Goal: Transaction & Acquisition: Purchase product/service

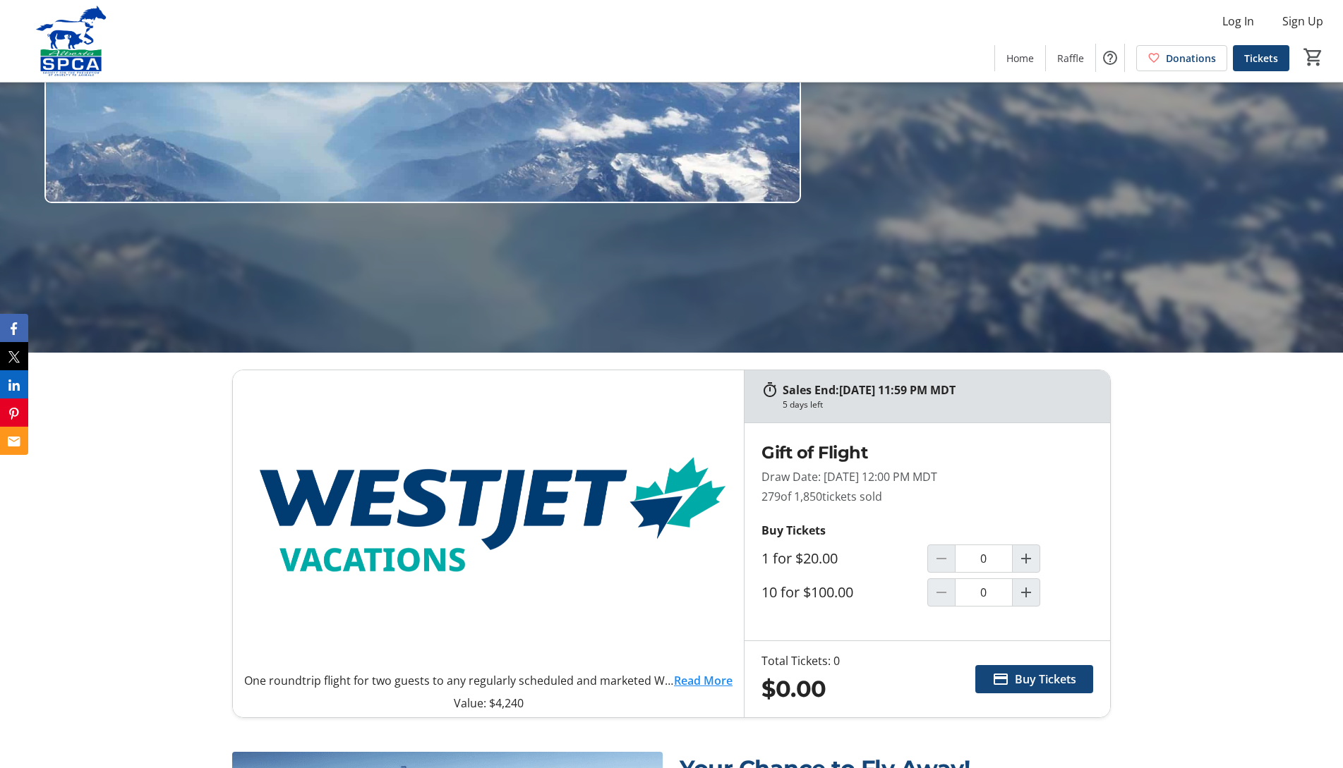
scroll to position [423, 0]
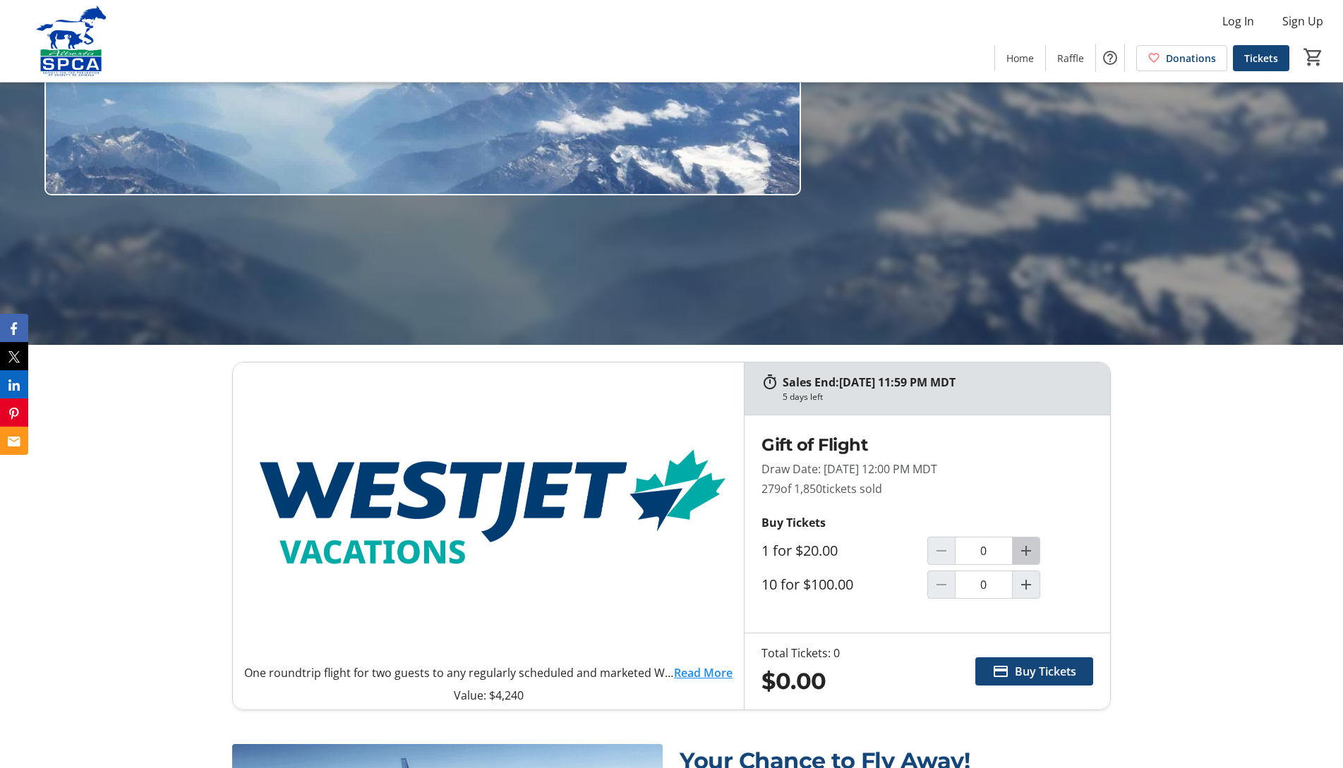
click at [1023, 552] on mat-icon "Increment by one" at bounding box center [1025, 551] width 17 height 17
click at [936, 553] on mat-icon "Decrement by one" at bounding box center [941, 551] width 17 height 17
type input "1"
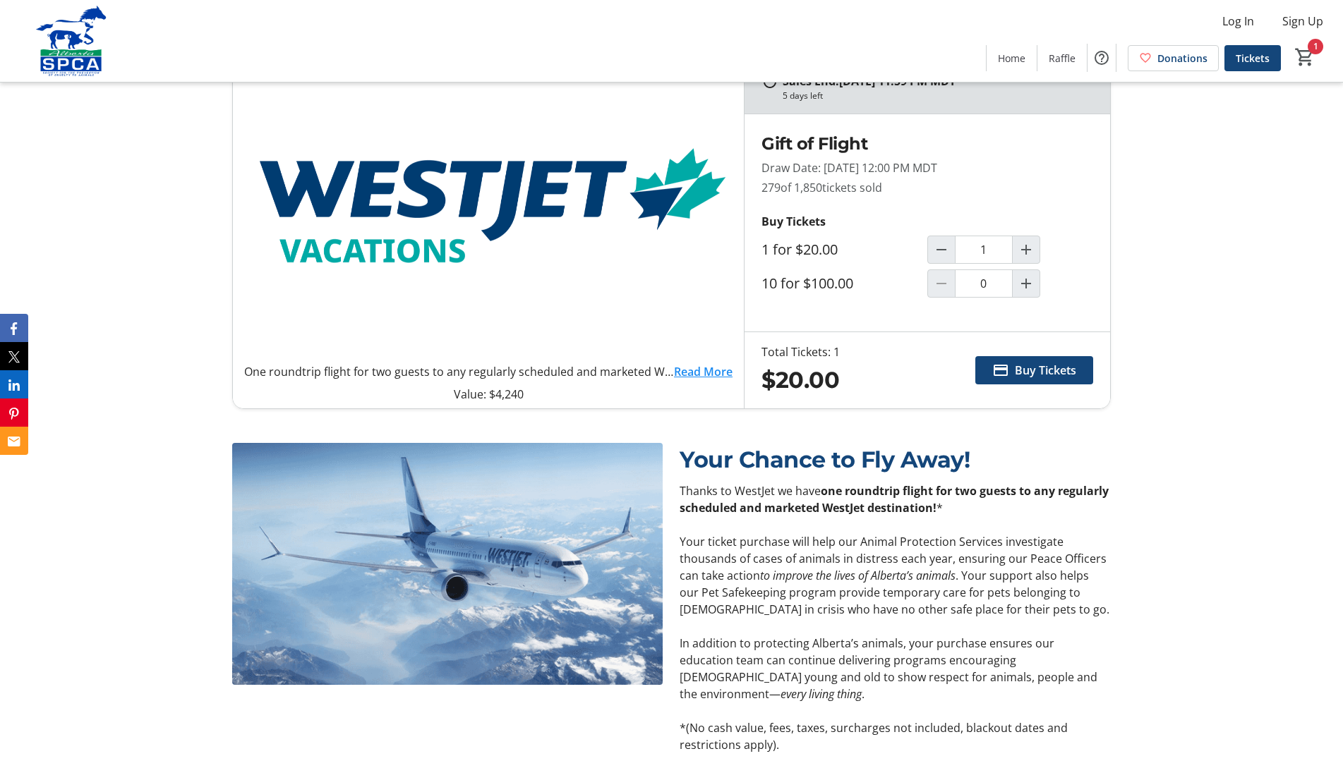
scroll to position [550, 0]
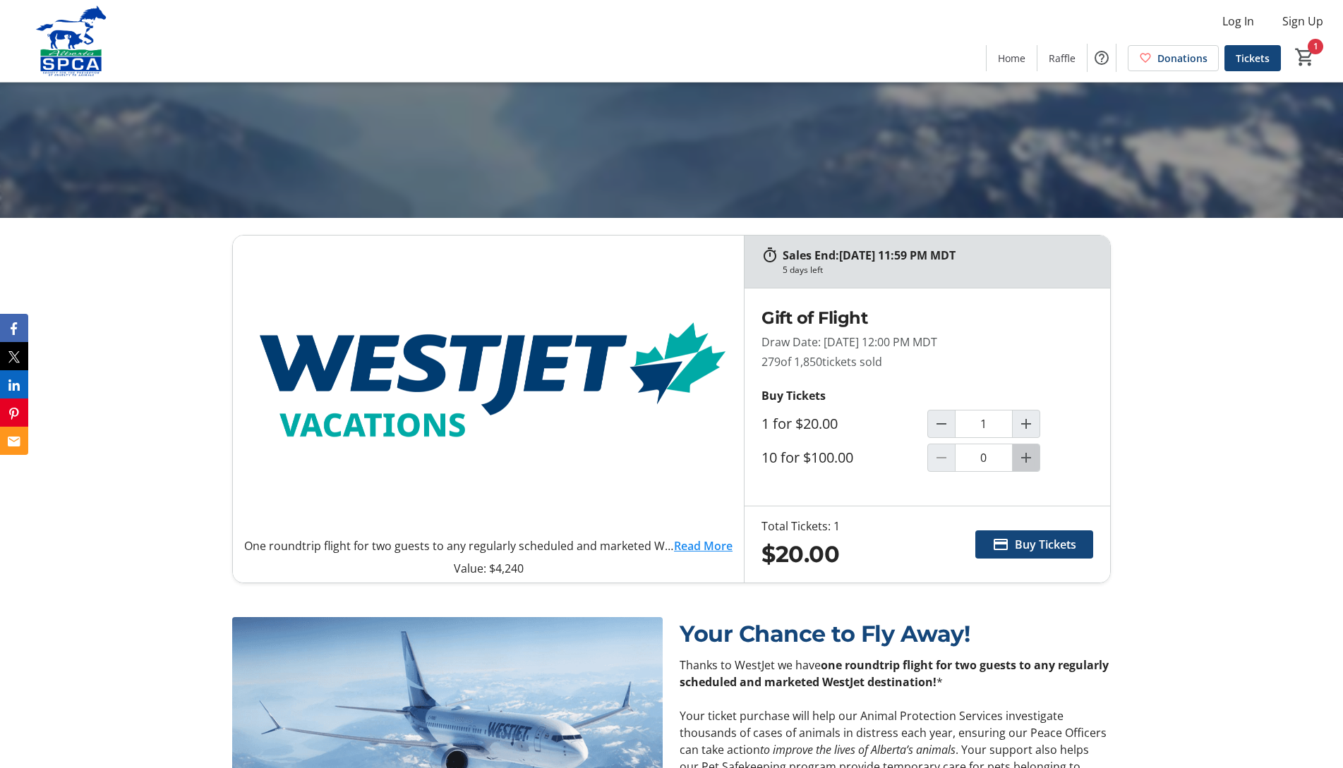
click at [1021, 457] on mat-icon "Increment by one" at bounding box center [1025, 457] width 17 height 17
click at [943, 458] on mat-icon "Decrement by one" at bounding box center [941, 457] width 17 height 17
type input "0"
click at [1022, 423] on mat-icon "Increment by one" at bounding box center [1025, 424] width 17 height 17
type input "2"
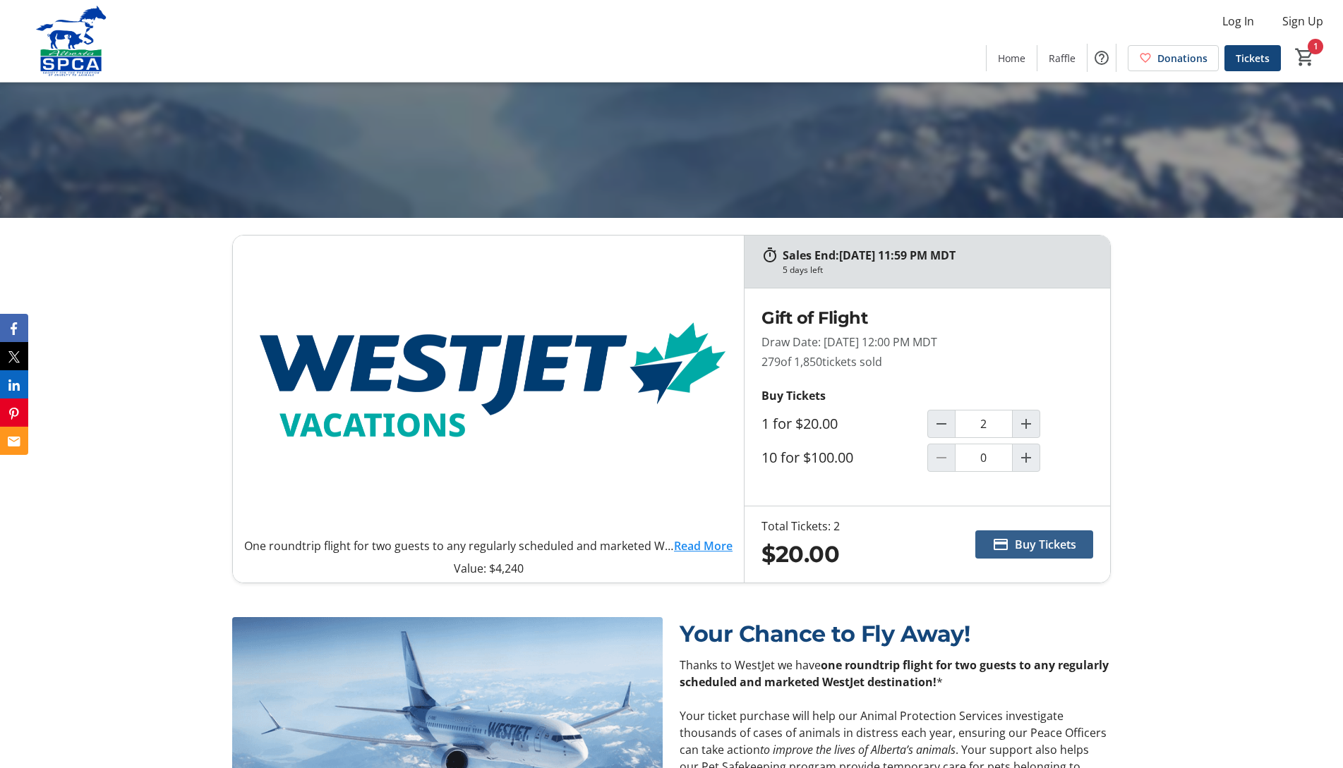
click at [1039, 546] on span "Buy Tickets" at bounding box center [1045, 544] width 61 height 17
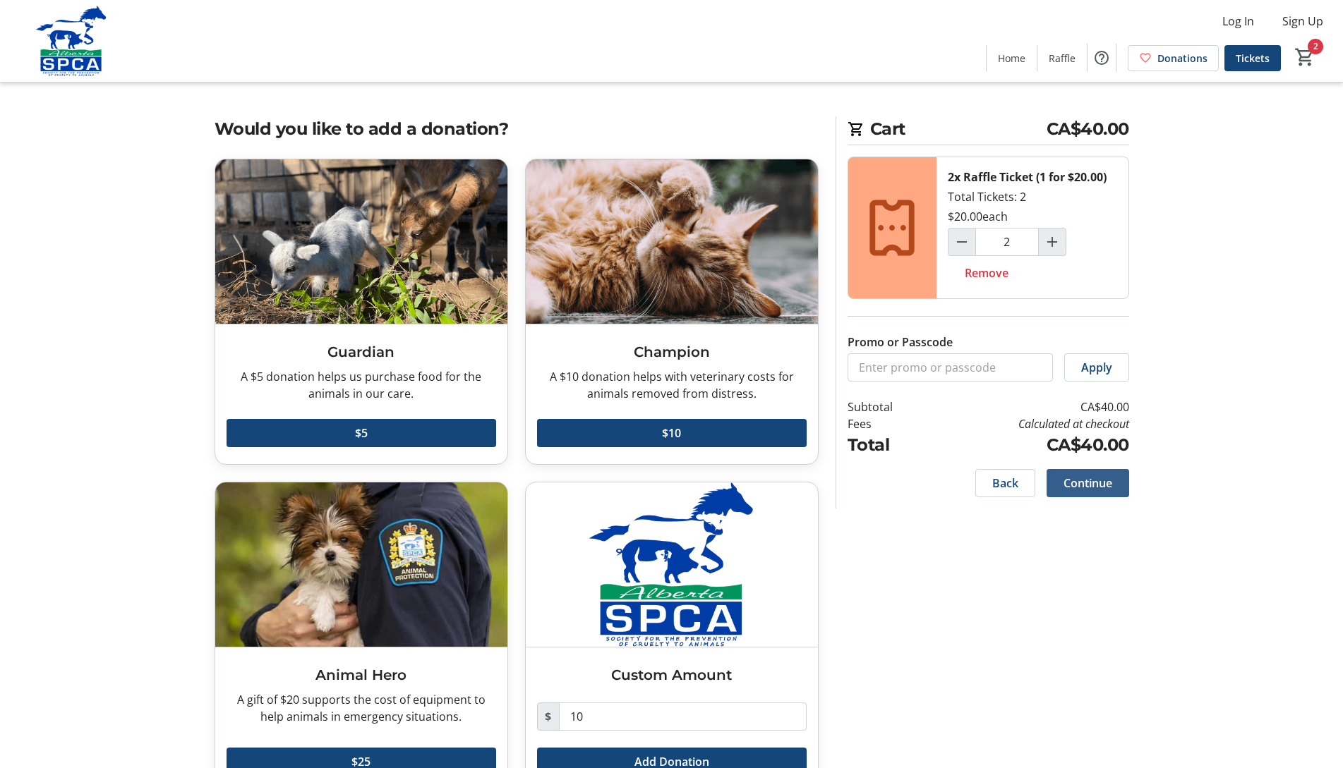
click at [1101, 478] on span "Continue" at bounding box center [1087, 483] width 49 height 17
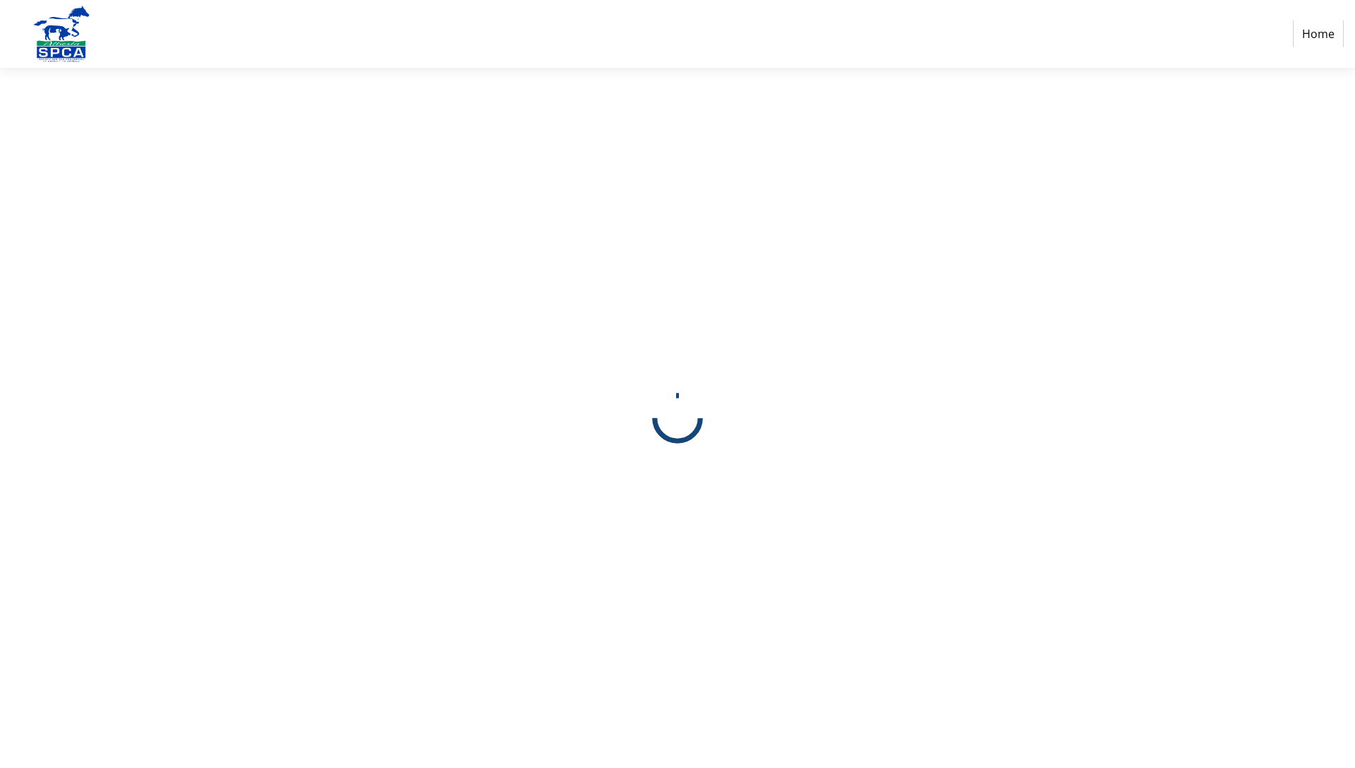
select select "CA"
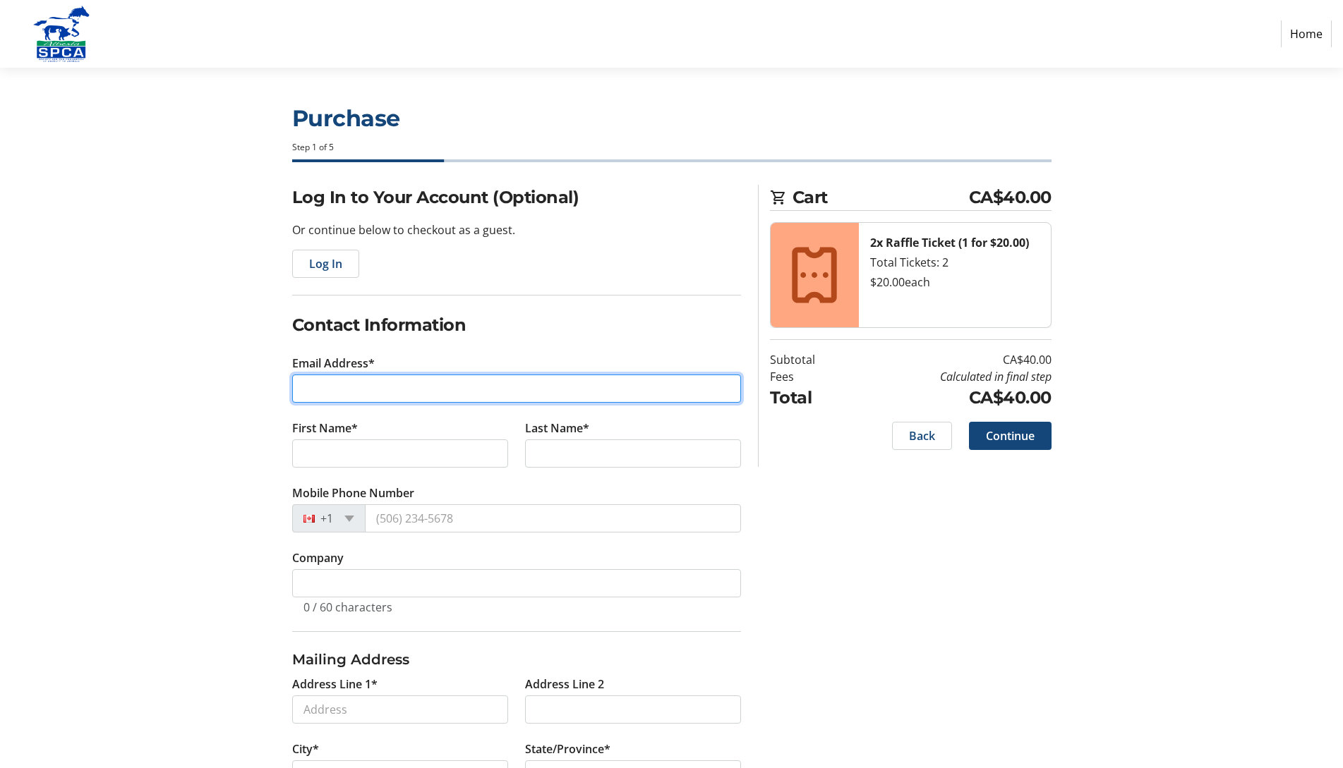
click at [336, 388] on input "Email Address*" at bounding box center [516, 389] width 449 height 28
type input "[EMAIL_ADDRESS][DOMAIN_NAME]"
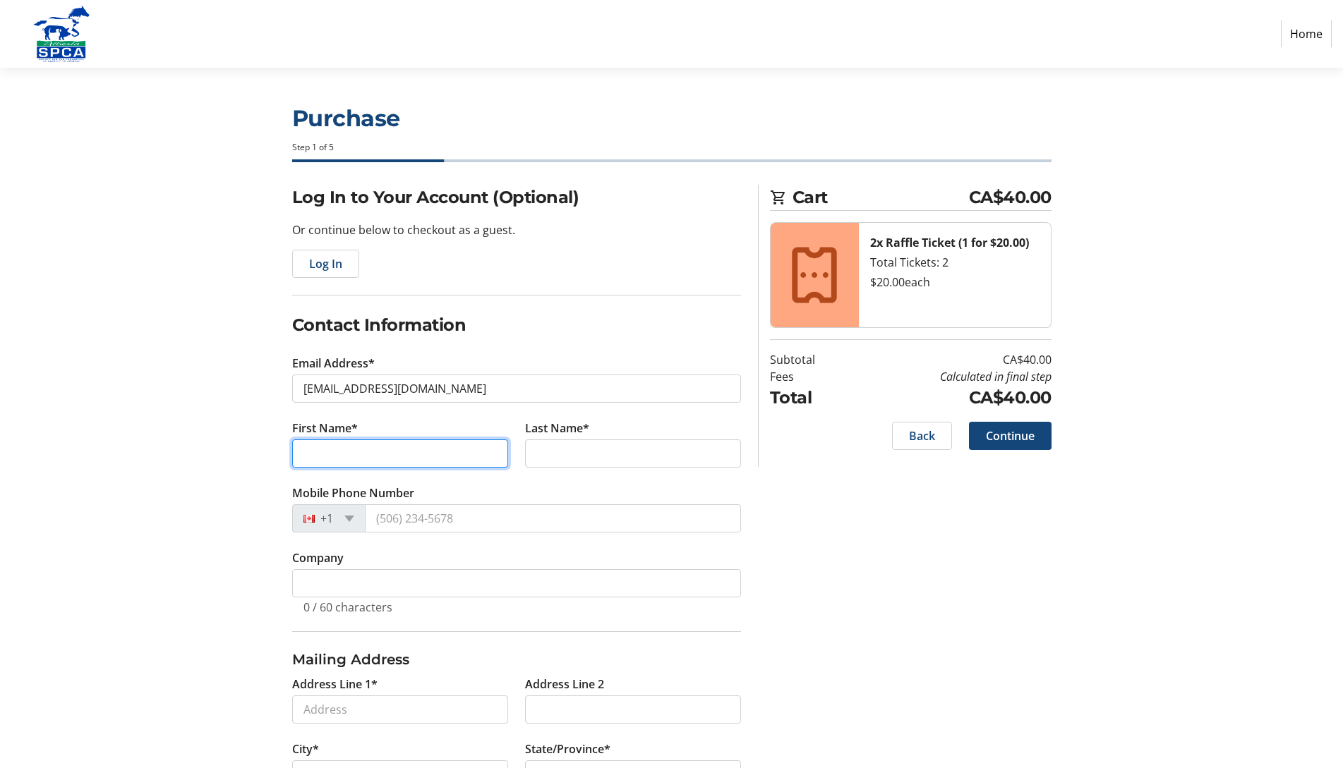
type input "[PERSON_NAME]"
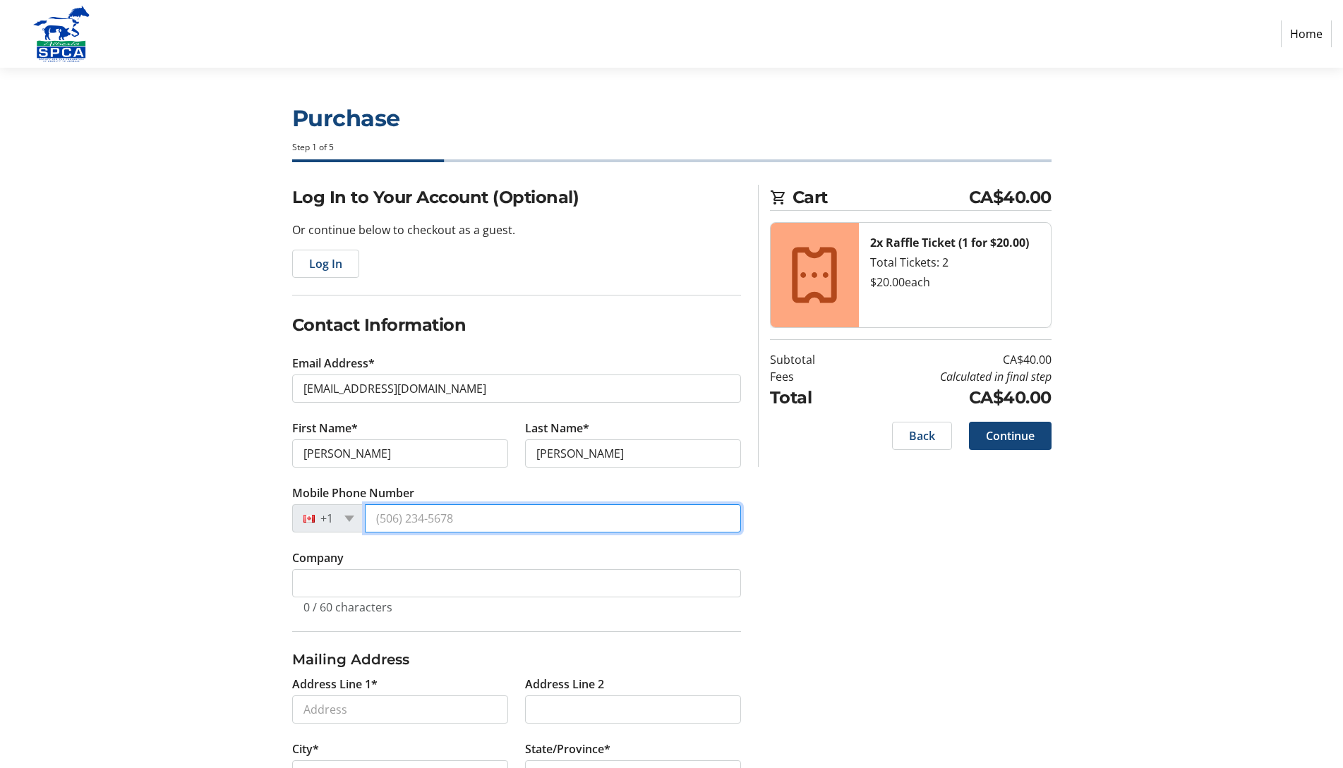
type input "4037032536"
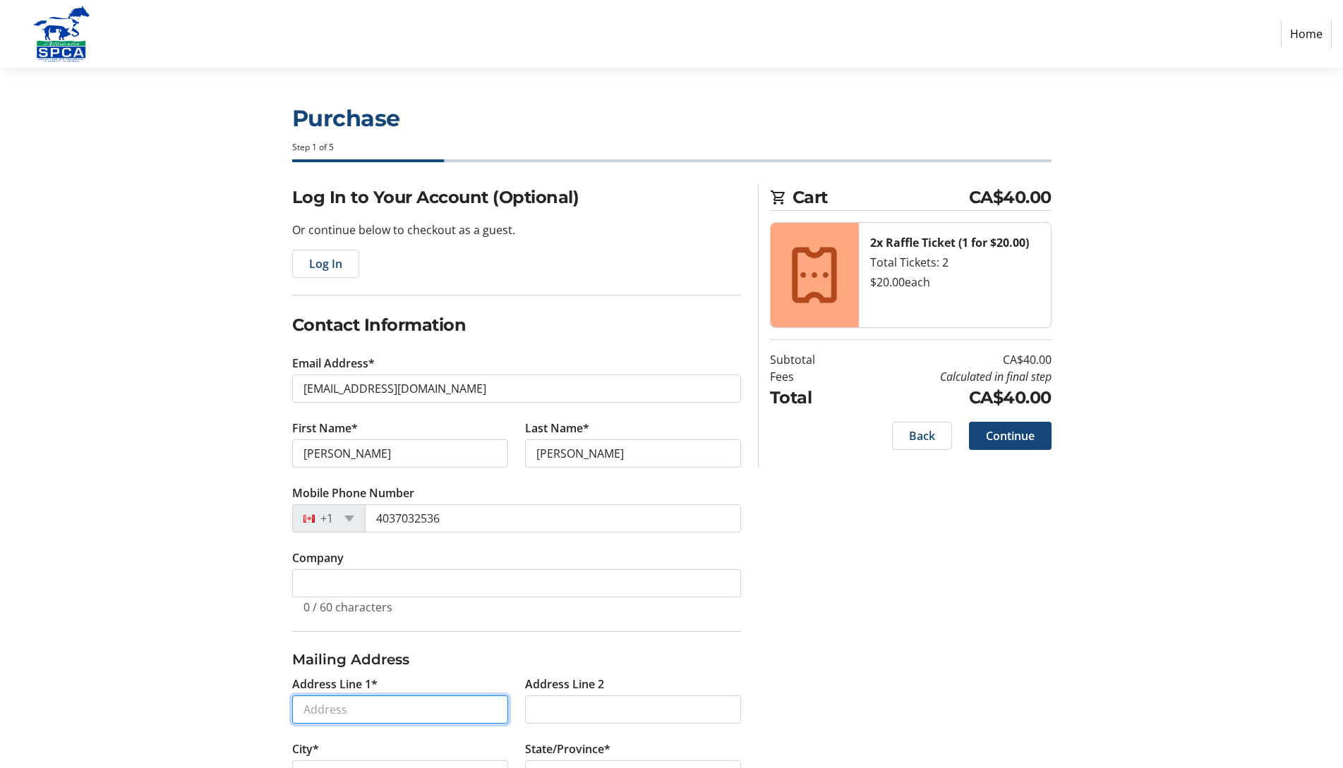
type input "97 [PERSON_NAME][GEOGRAPHIC_DATA]"
type input "[GEOGRAPHIC_DATA]"
select select "AB"
type input "T3Z 3V5"
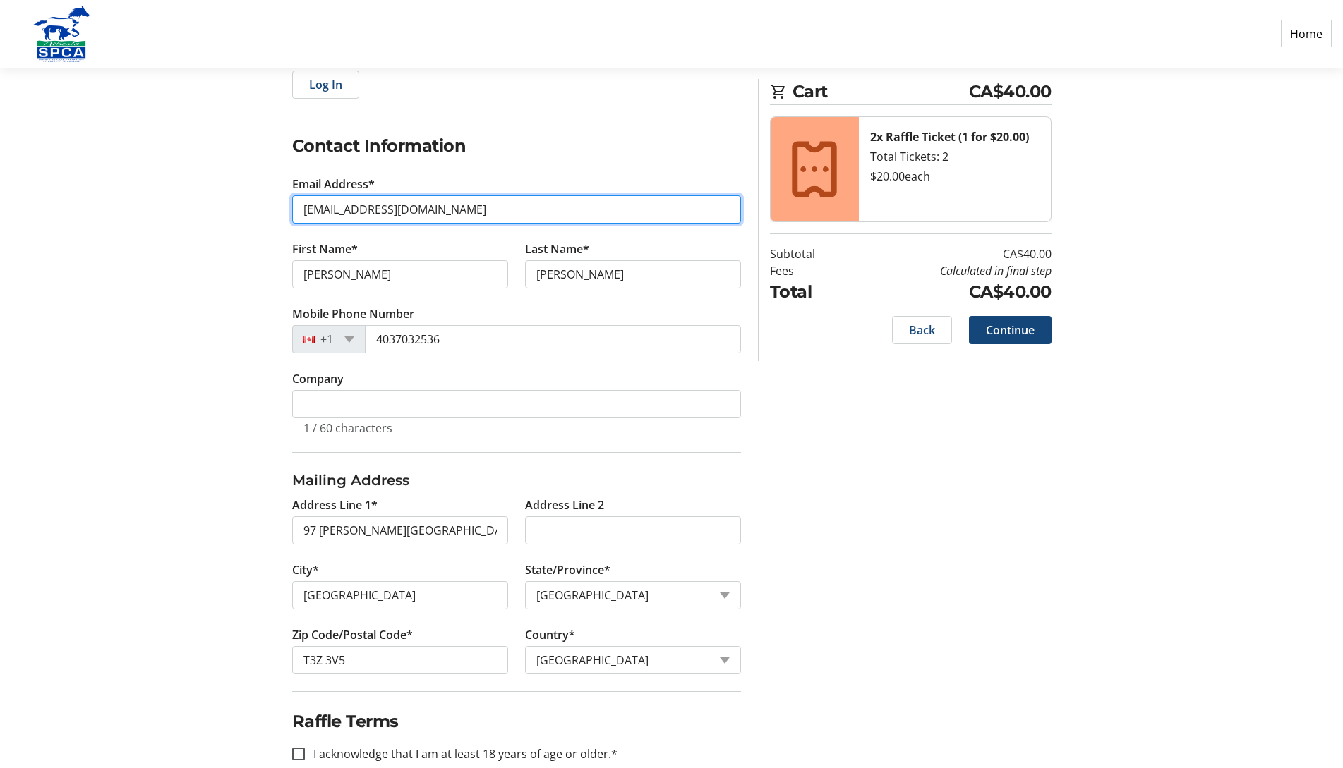
scroll to position [207, 0]
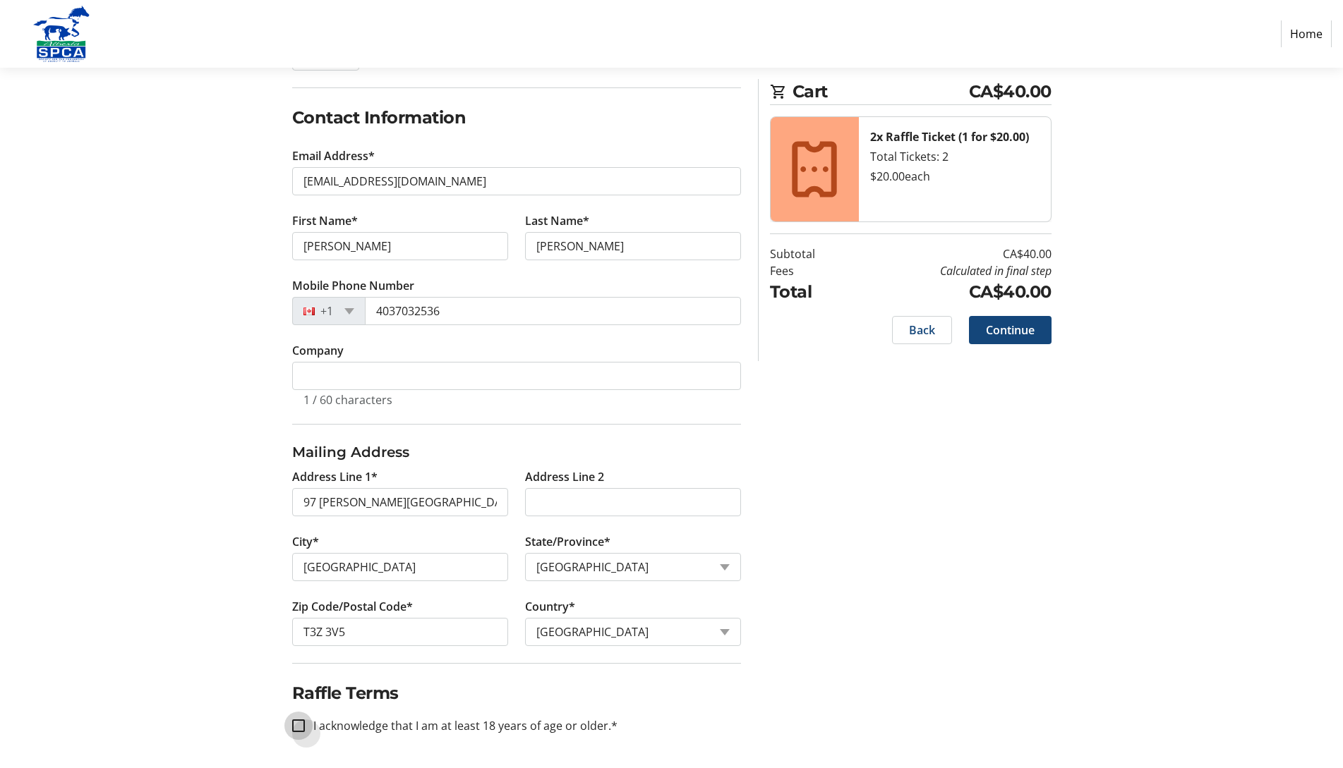
click at [298, 723] on input "I acknowledge that I am at least 18 years of age or older.*" at bounding box center [298, 726] width 13 height 13
checkbox input "true"
click at [1013, 327] on span "Continue" at bounding box center [1010, 330] width 49 height 17
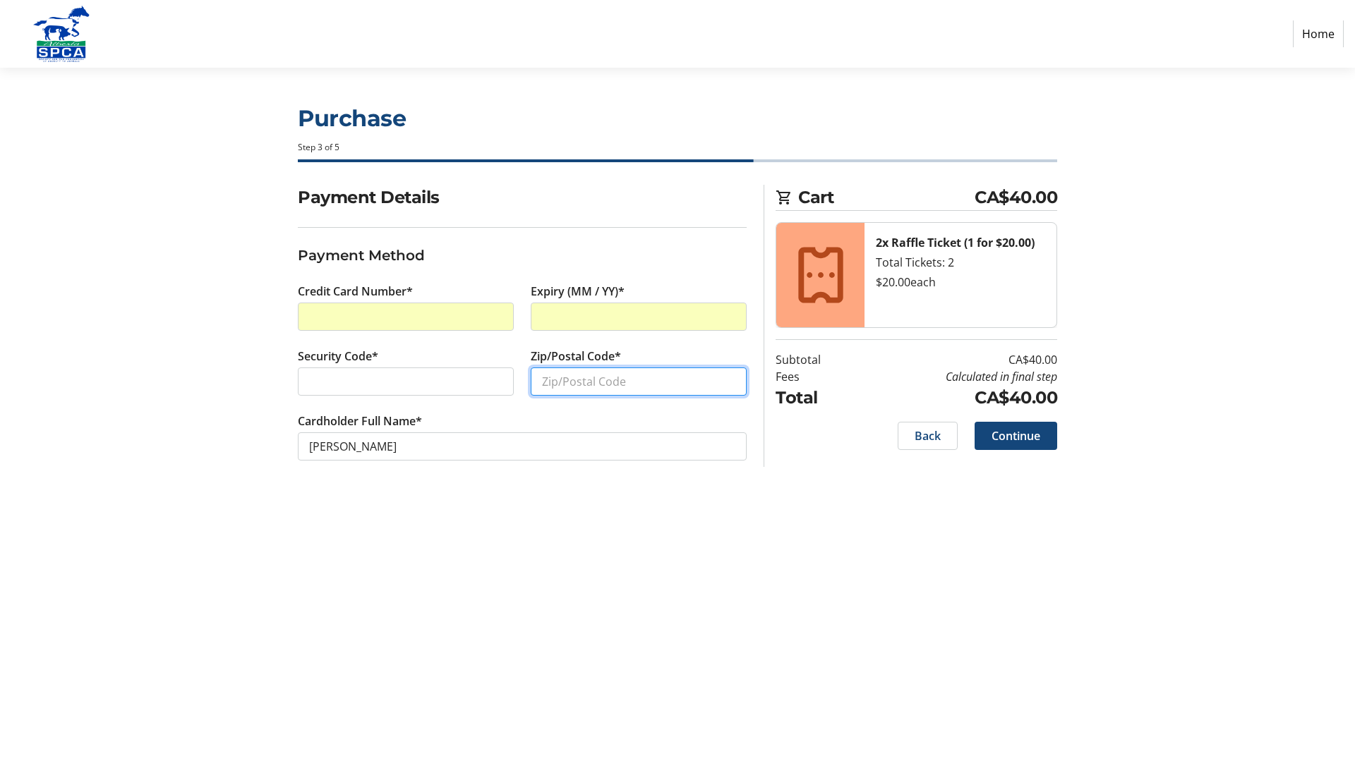
click at [562, 382] on input "Zip/Postal Code*" at bounding box center [639, 382] width 216 height 28
type input "T3Z 3V5"
click at [1010, 433] on span "Continue" at bounding box center [1015, 436] width 49 height 17
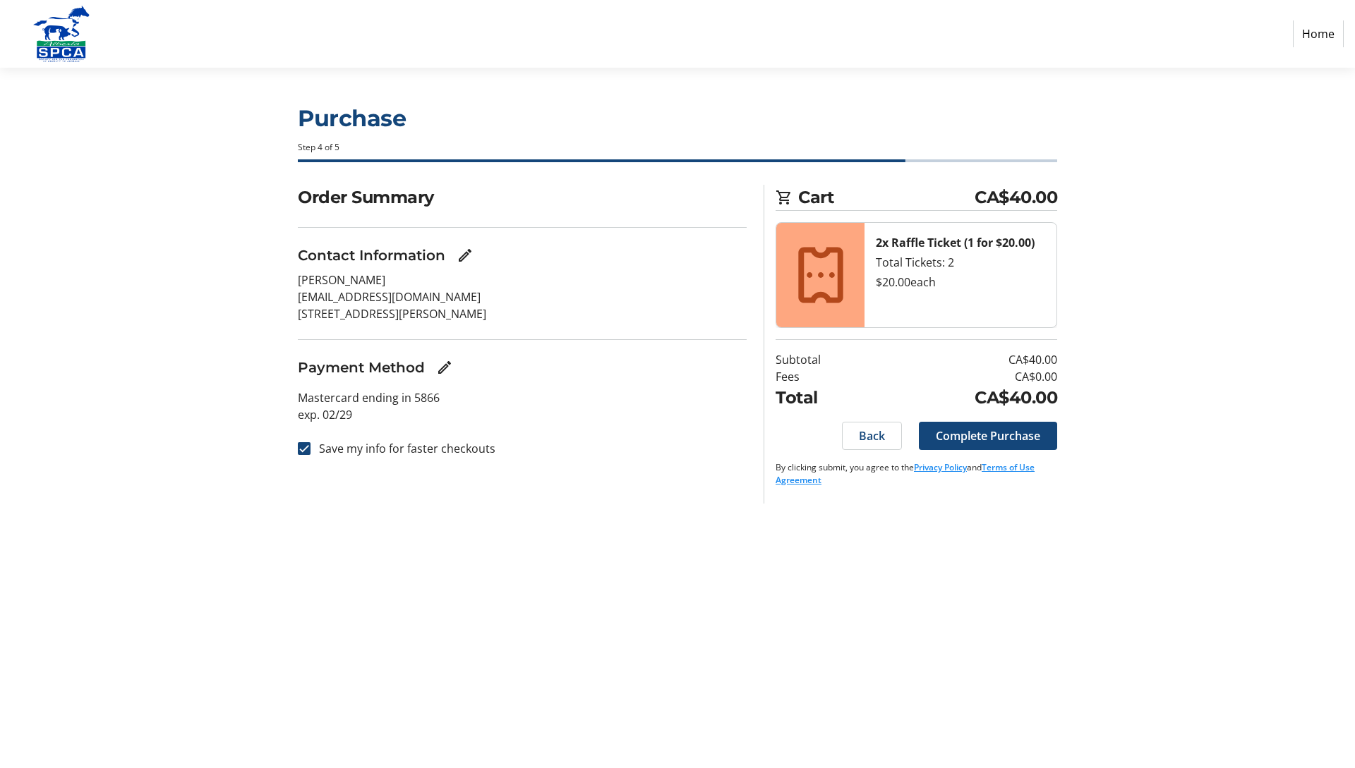
drag, startPoint x: 998, startPoint y: 437, endPoint x: 734, endPoint y: 474, distance: 267.1
click at [744, 484] on div "Order Summary Contact Information [PERSON_NAME] [EMAIL_ADDRESS][DOMAIN_NAME] [S…" at bounding box center [677, 344] width 931 height 319
click at [308, 453] on input "Save my info for faster checkouts" at bounding box center [304, 448] width 13 height 13
checkbox input "false"
click at [993, 425] on span at bounding box center [988, 436] width 138 height 34
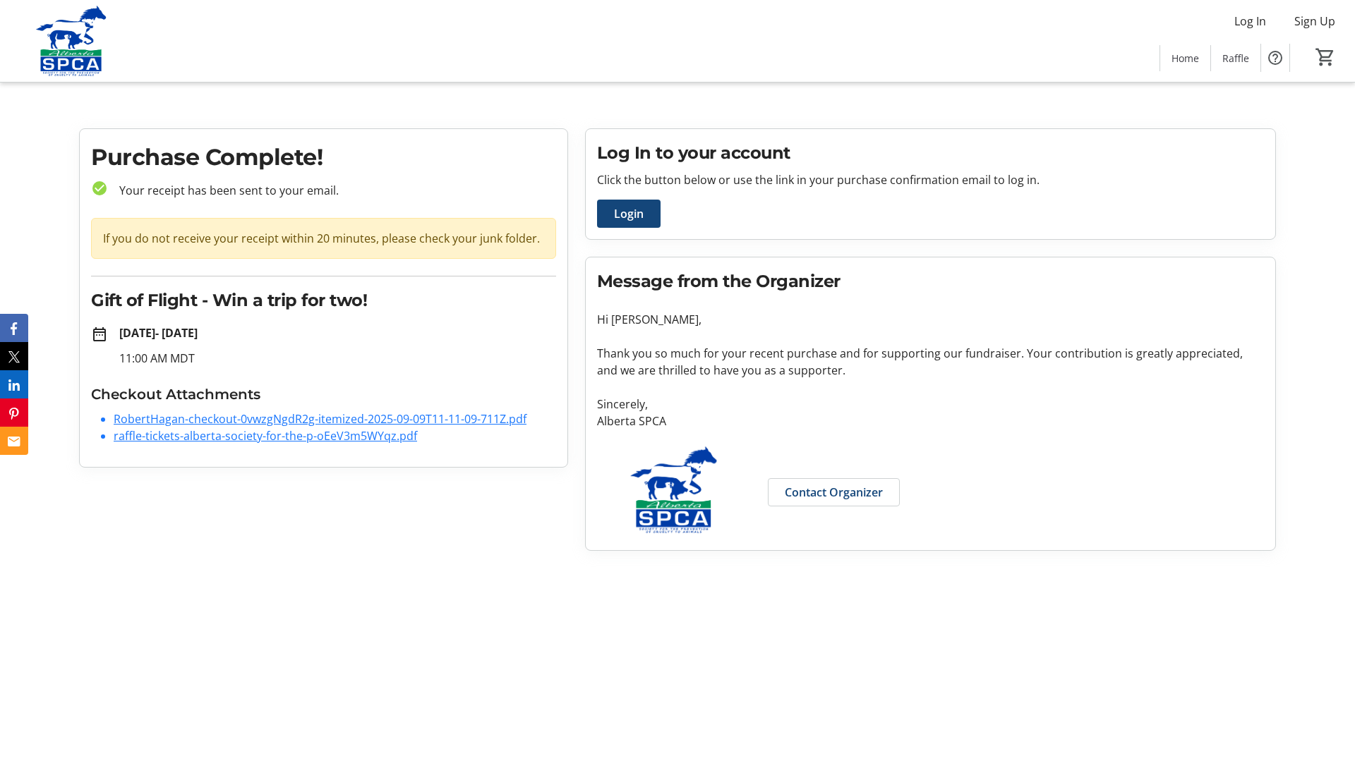
click at [261, 438] on link "raffle-tickets-alberta-society-for-the-p-oEeV3m5WYqz.pdf" at bounding box center [265, 436] width 303 height 16
click at [193, 421] on link "RobertHagan-checkout-0vwzgNgdR2g-itemized-2025-09-09T11-11-09-711Z.pdf" at bounding box center [320, 419] width 413 height 16
